Goal: Find specific page/section: Find specific page/section

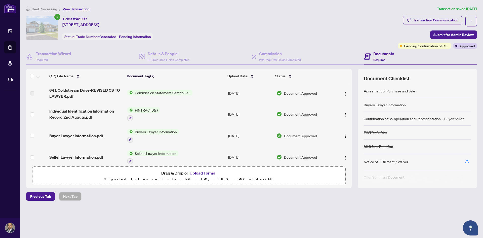
click at [49, 8] on span "Deal Processing" at bounding box center [44, 9] width 25 height 5
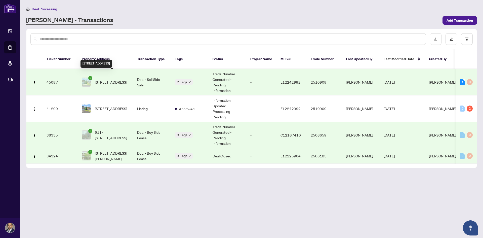
click at [105, 79] on span "[STREET_ADDRESS]" at bounding box center [111, 82] width 32 height 6
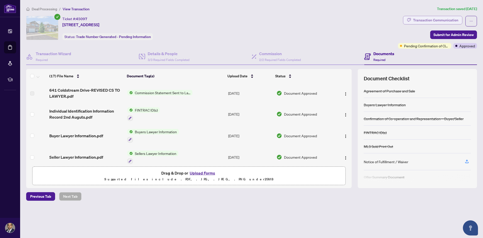
click at [428, 20] on div "Transaction Communication" at bounding box center [435, 20] width 45 height 8
type textarea "**********"
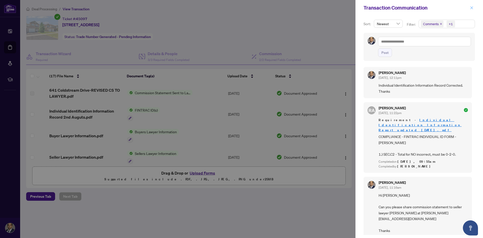
click at [470, 8] on button "button" at bounding box center [471, 8] width 7 height 6
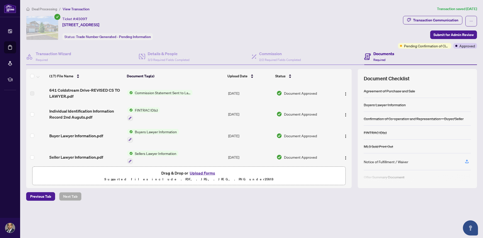
click at [44, 8] on span "Deal Processing" at bounding box center [44, 9] width 25 height 5
